Goal: Navigation & Orientation: Find specific page/section

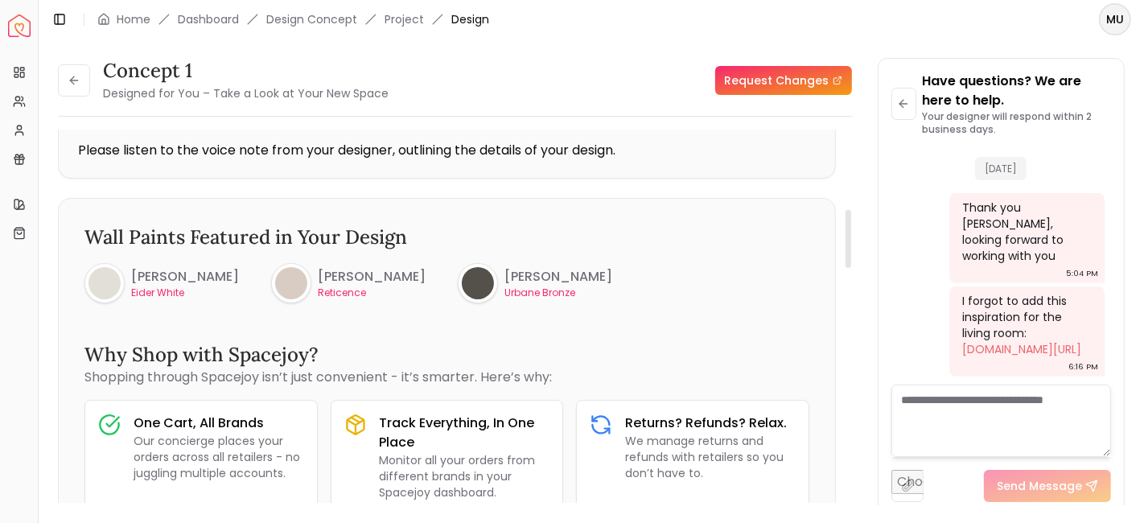
scroll to position [502, 0]
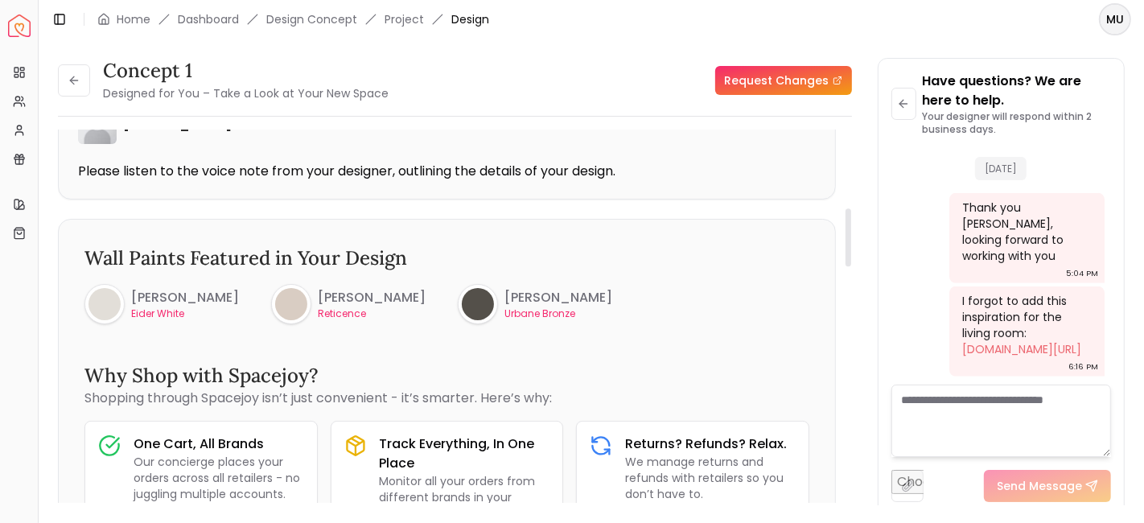
click at [366, 295] on h6 "[PERSON_NAME]" at bounding box center [372, 297] width 108 height 19
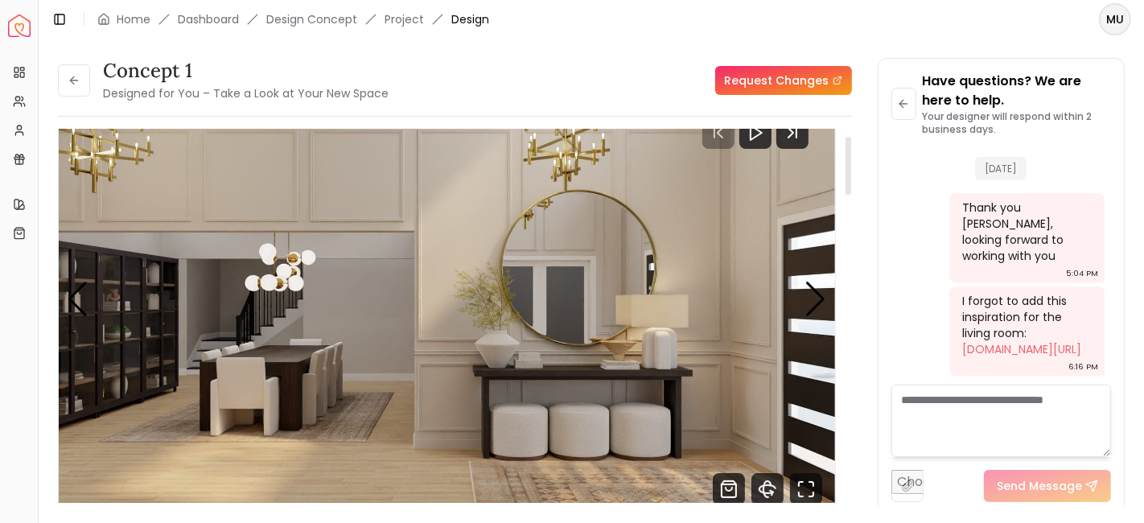
scroll to position [56, 0]
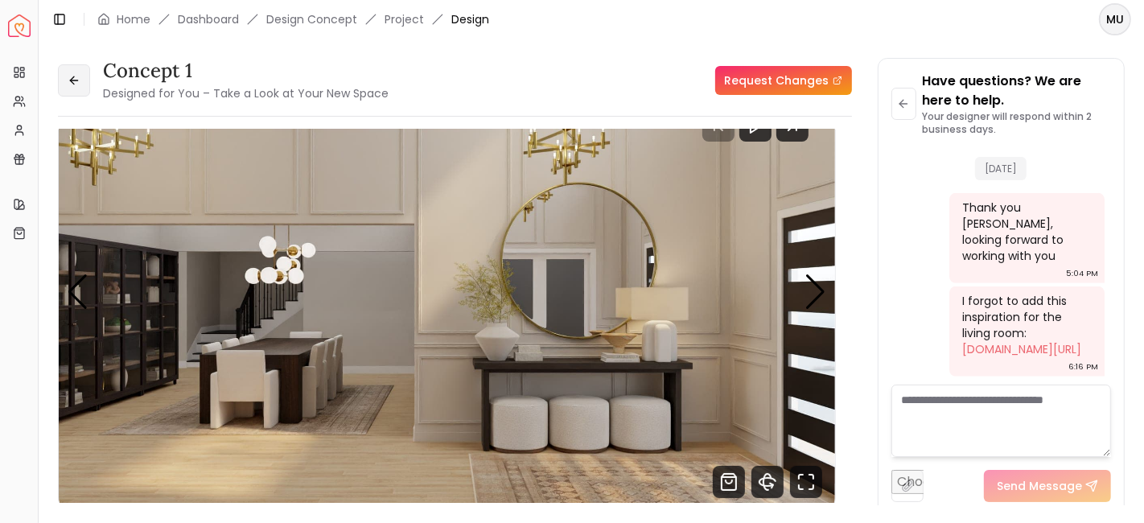
click at [80, 67] on button at bounding box center [74, 80] width 32 height 32
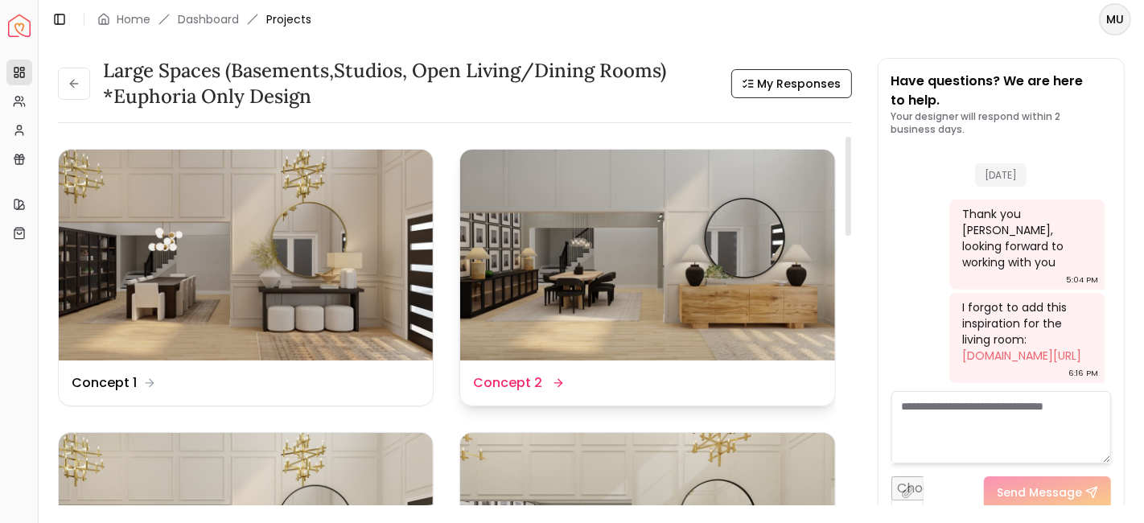
click at [691, 268] on img at bounding box center [647, 255] width 374 height 211
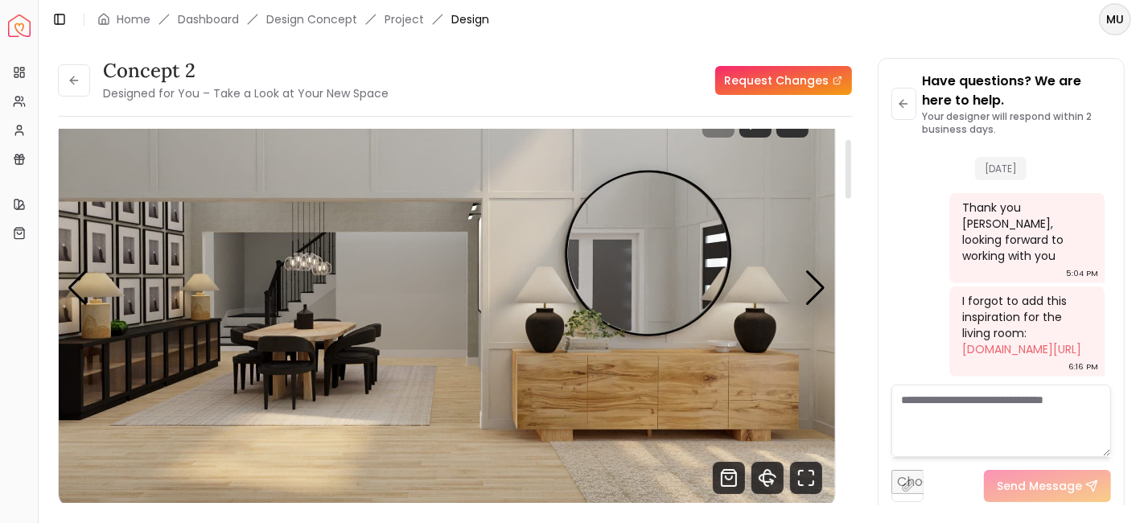
scroll to position [62, 0]
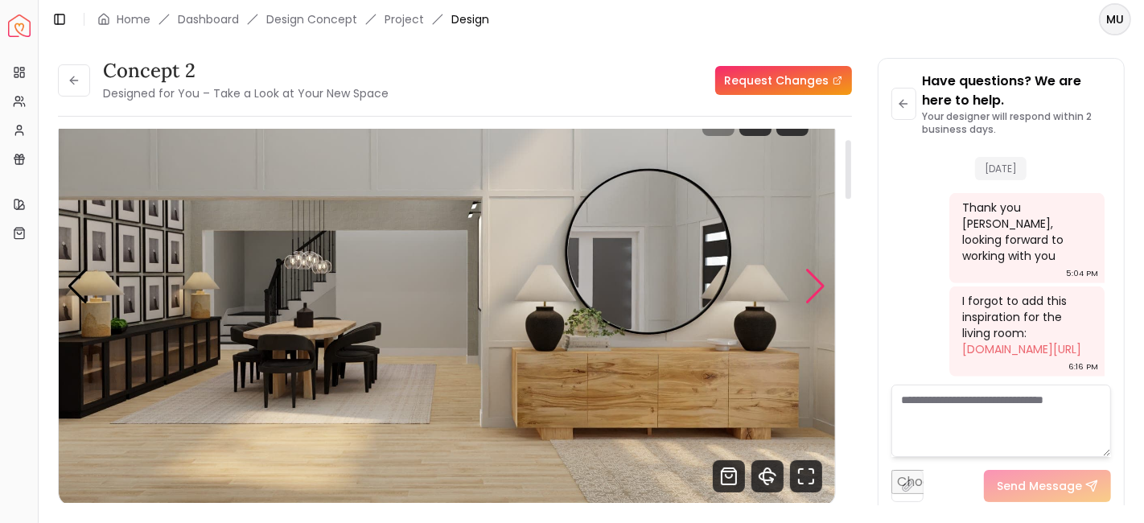
click at [819, 286] on div "Next slide" at bounding box center [817, 286] width 22 height 35
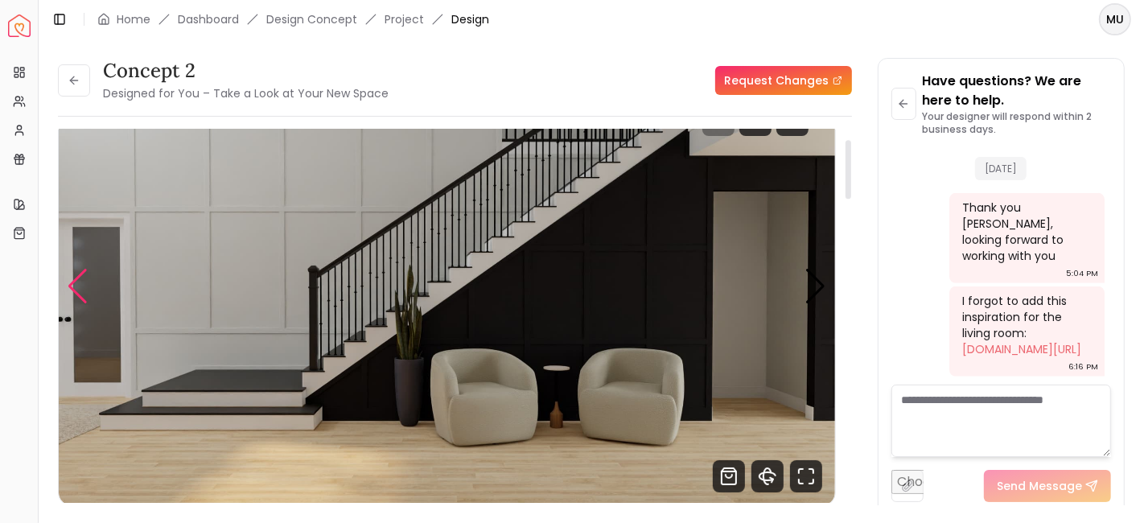
click at [76, 278] on div "Previous slide" at bounding box center [78, 286] width 22 height 35
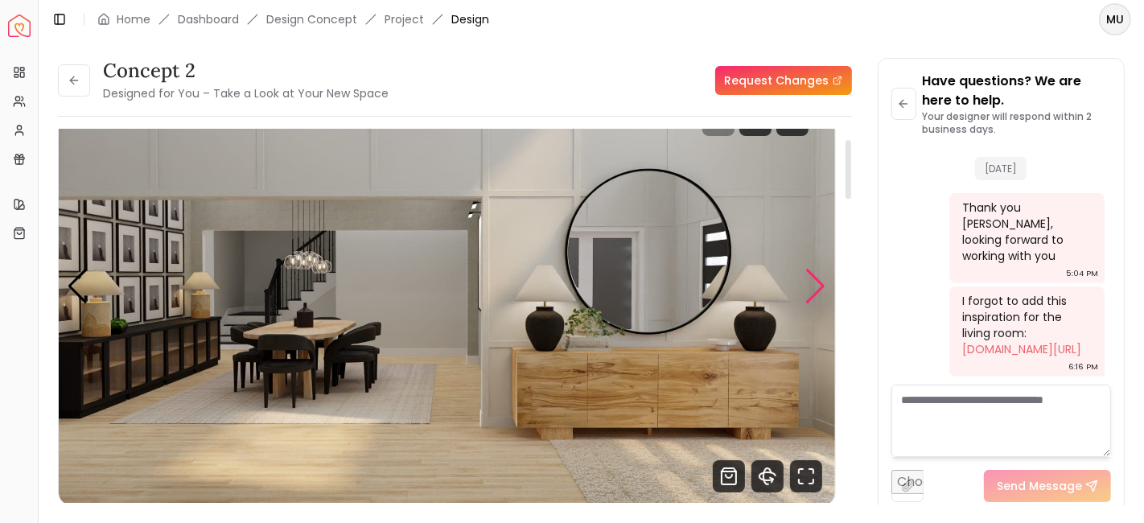
click at [819, 277] on div "Next slide" at bounding box center [817, 286] width 22 height 35
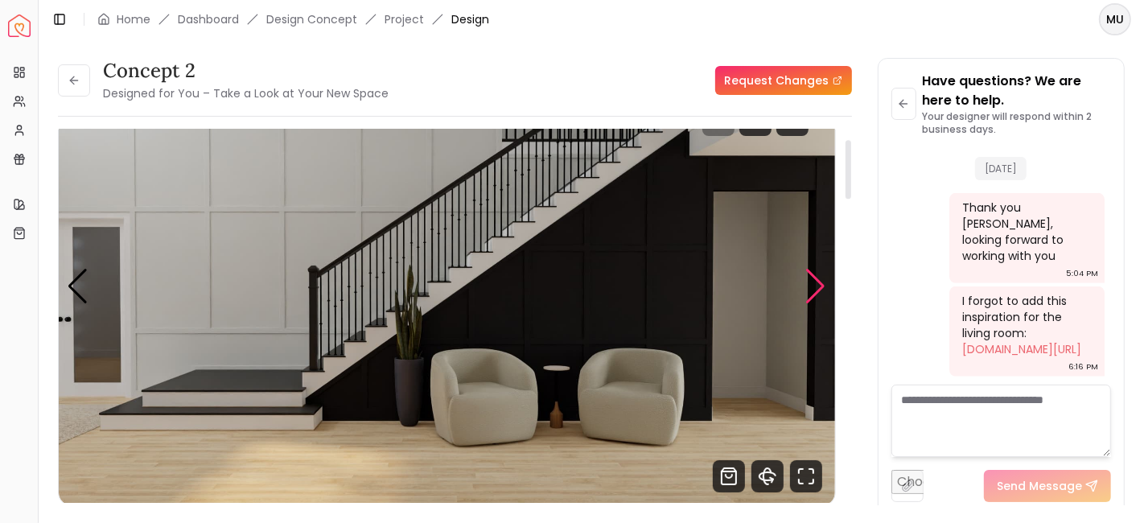
click at [819, 277] on div "Next slide" at bounding box center [817, 286] width 22 height 35
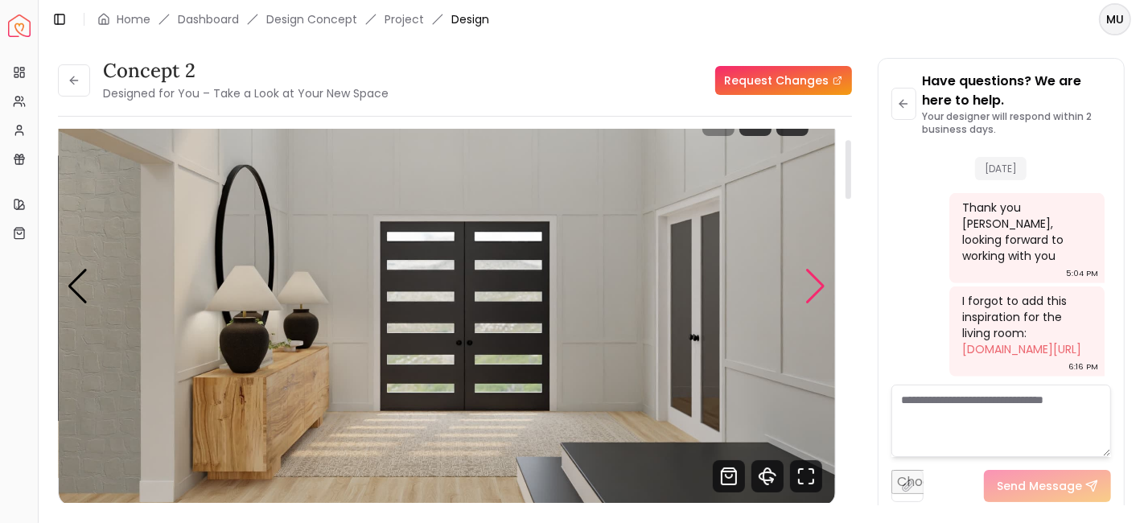
click at [819, 277] on div "Next slide" at bounding box center [817, 286] width 22 height 35
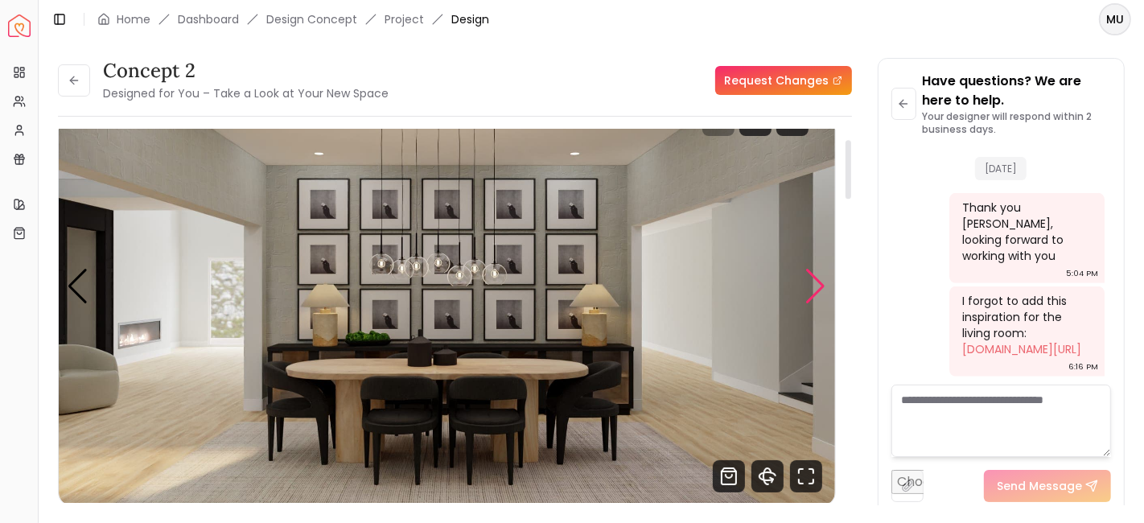
click at [819, 277] on div "Next slide" at bounding box center [817, 286] width 22 height 35
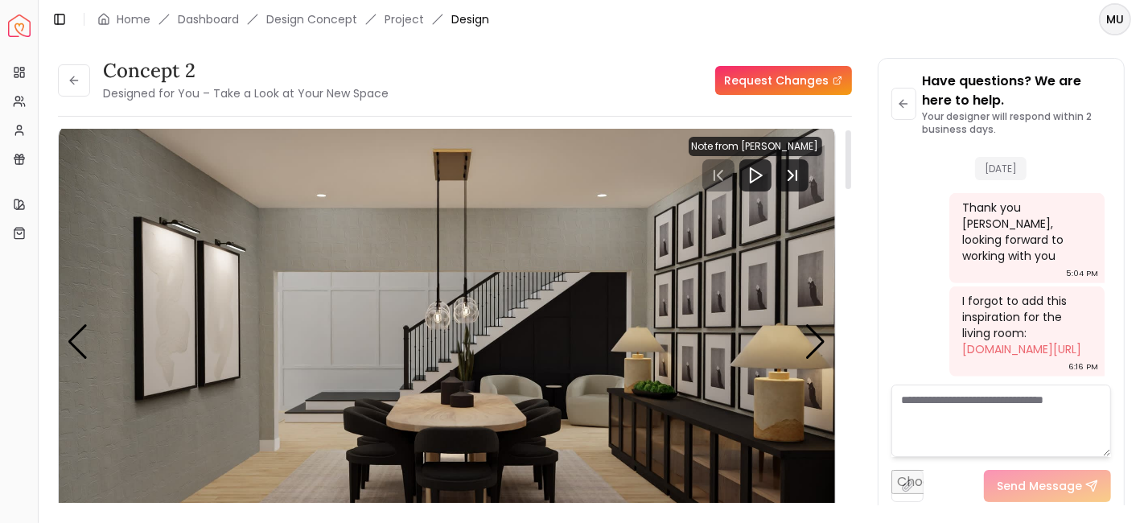
scroll to position [0, 0]
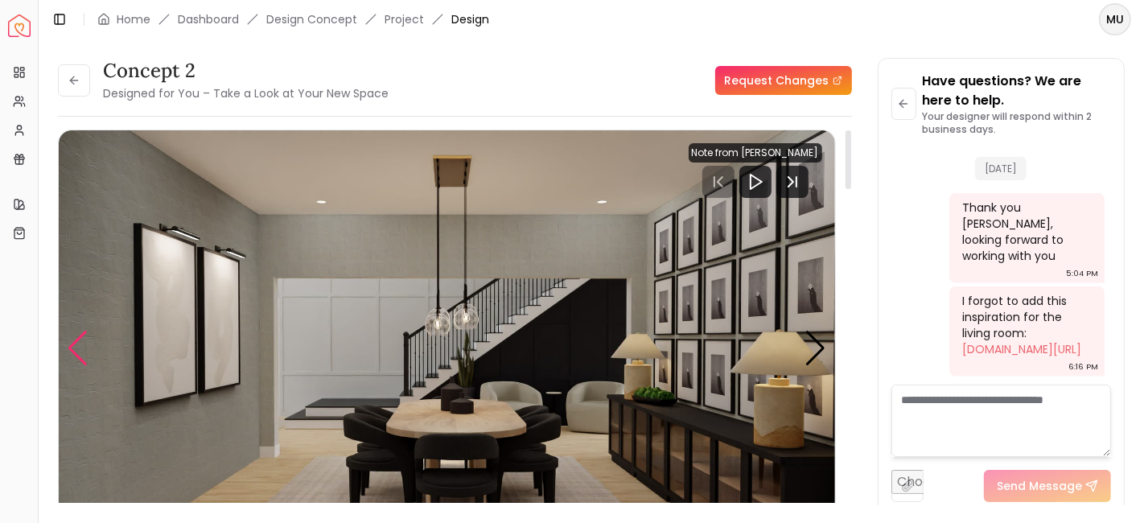
click at [76, 335] on div "Previous slide" at bounding box center [78, 348] width 22 height 35
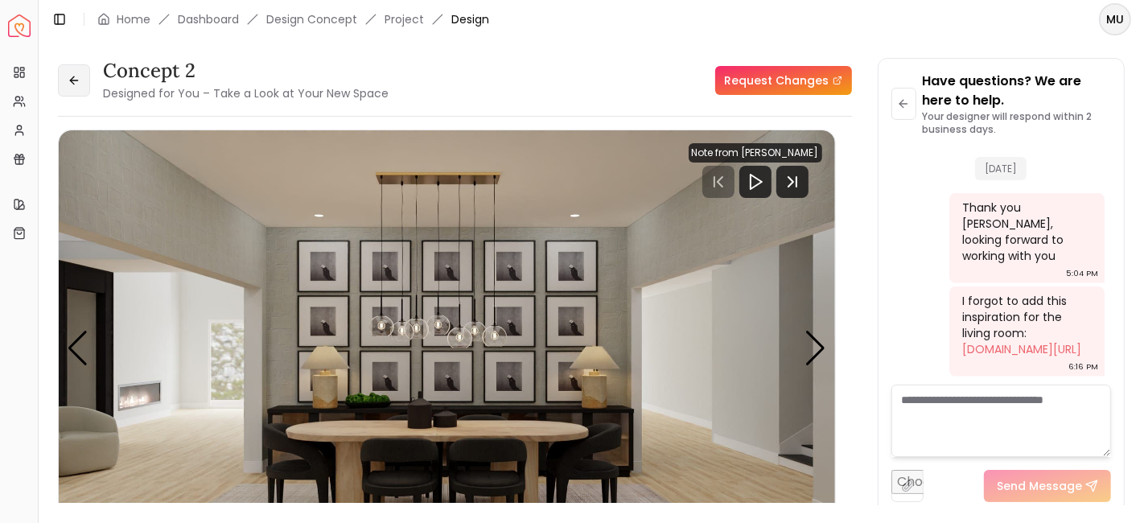
click at [82, 90] on button at bounding box center [74, 80] width 32 height 32
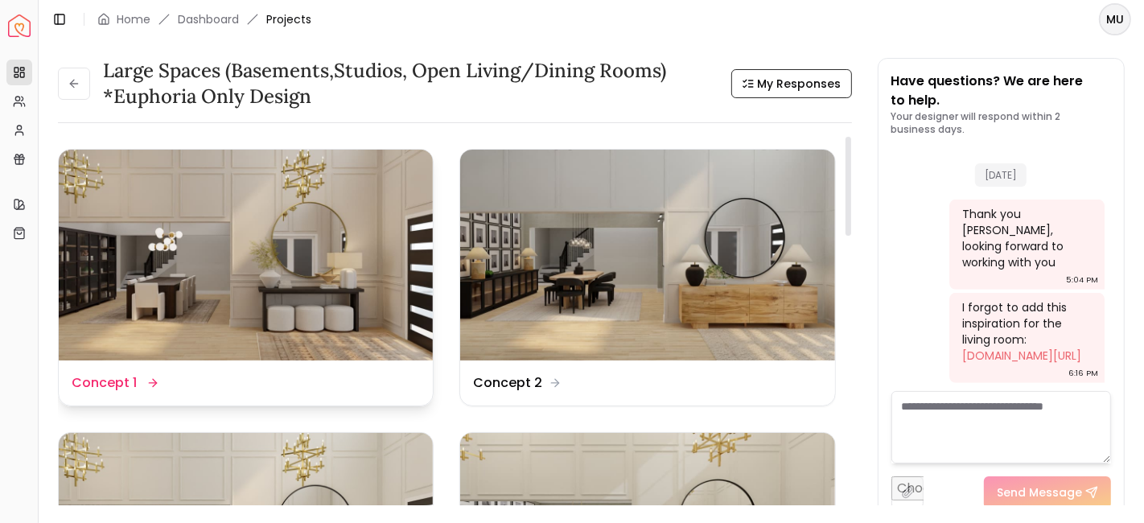
click at [125, 382] on dd "Concept 1" at bounding box center [104, 382] width 65 height 19
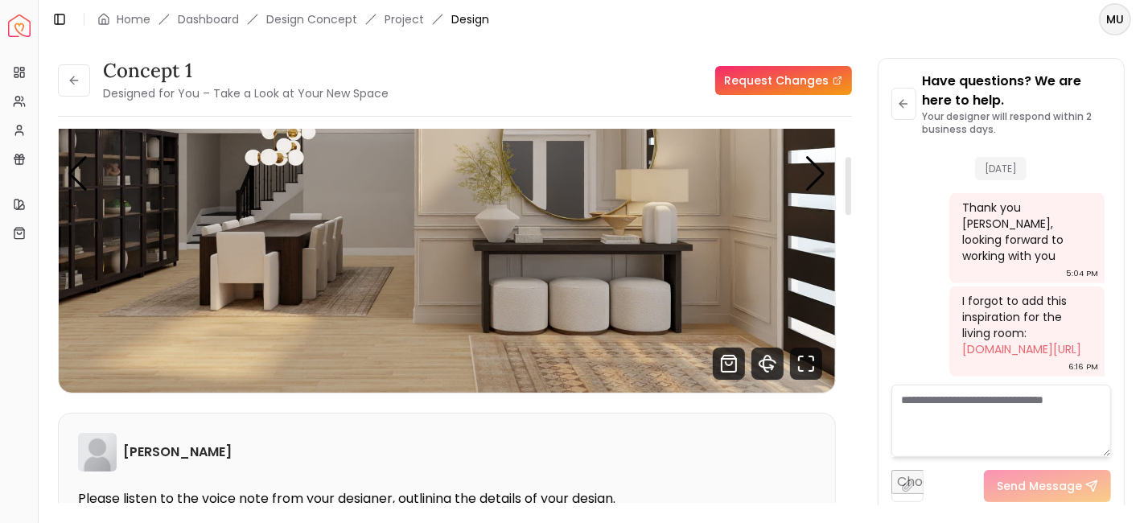
scroll to position [175, 0]
